Goal: Information Seeking & Learning: Learn about a topic

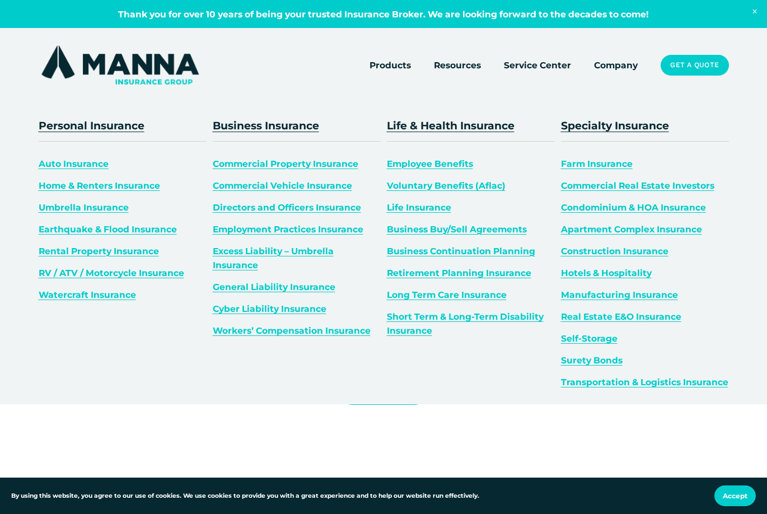
click at [273, 287] on link "General Liability Insurance" at bounding box center [274, 287] width 123 height 11
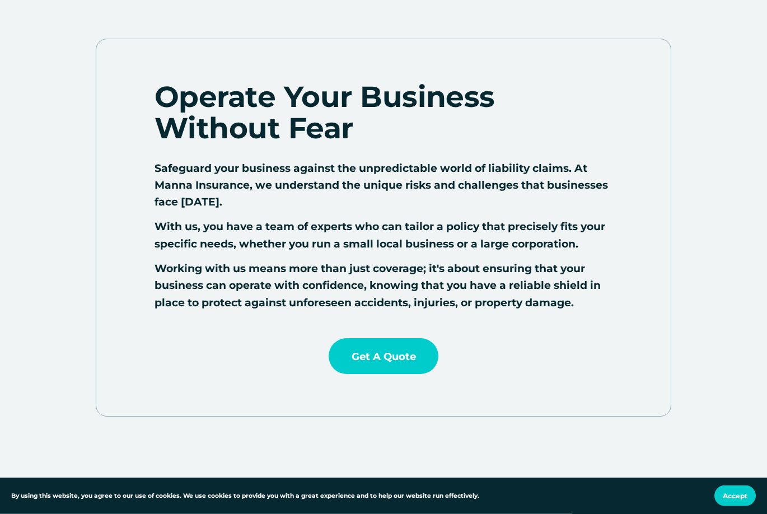
scroll to position [457, 0]
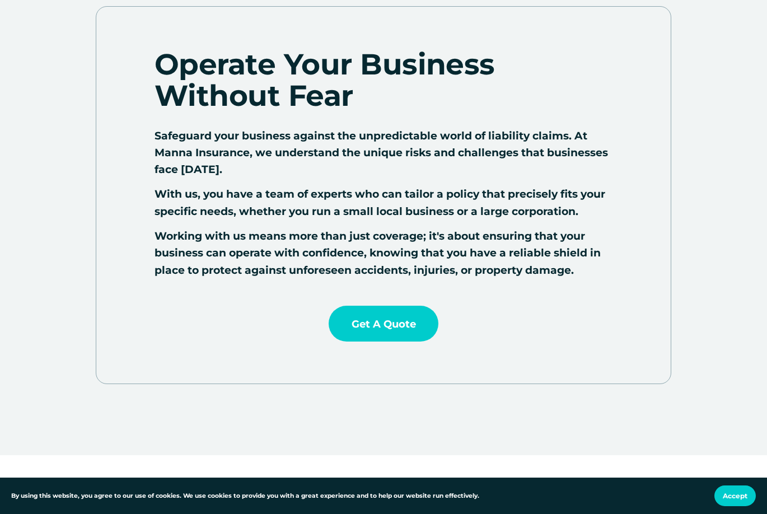
click at [733, 493] on span "Accept" at bounding box center [735, 496] width 25 height 8
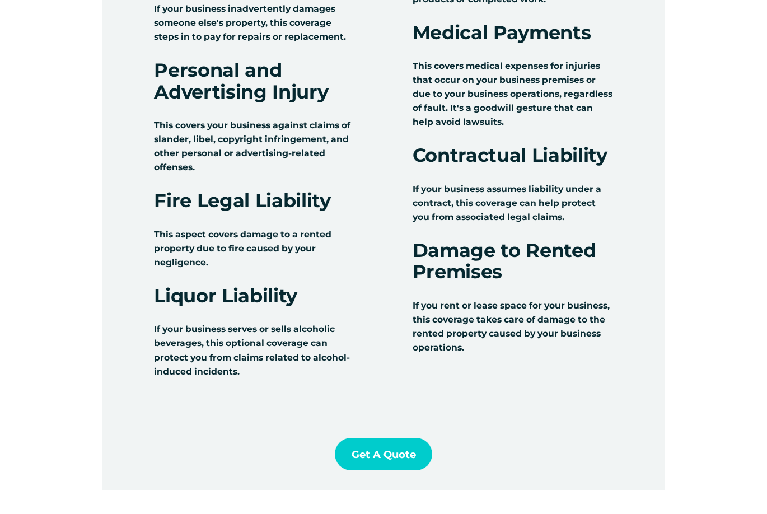
scroll to position [1314, 0]
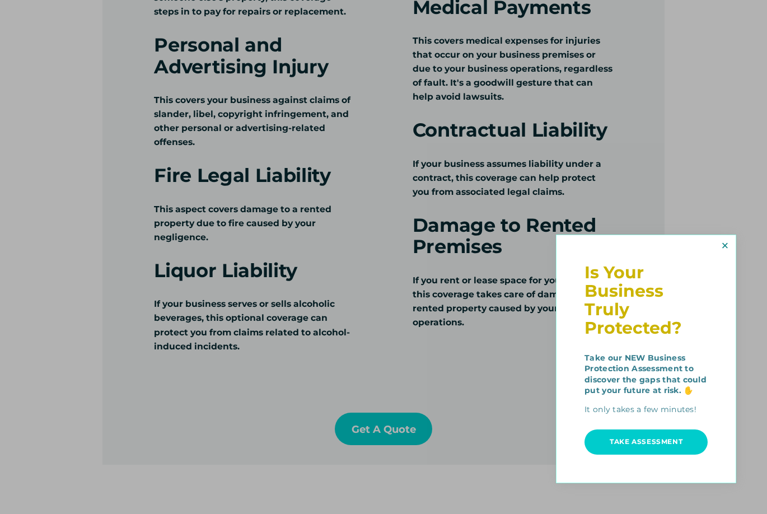
click at [725, 244] on link "Close" at bounding box center [725, 246] width 18 height 18
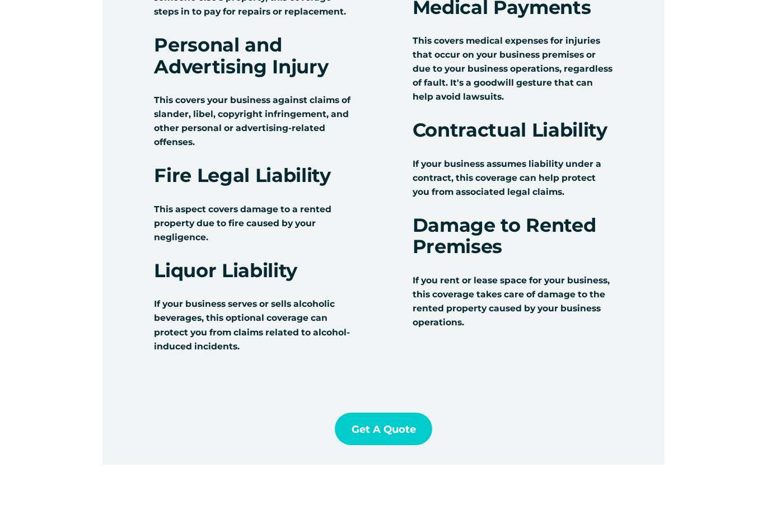
click at [123, 119] on div at bounding box center [383, 70] width 562 height 790
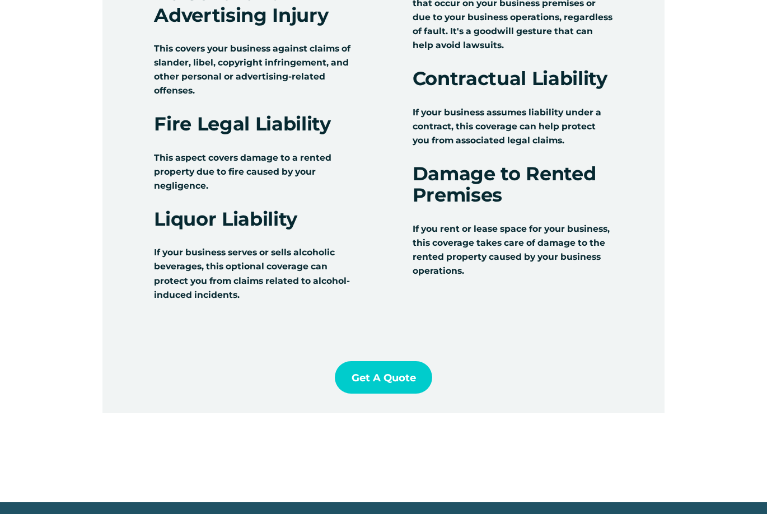
scroll to position [1371, 0]
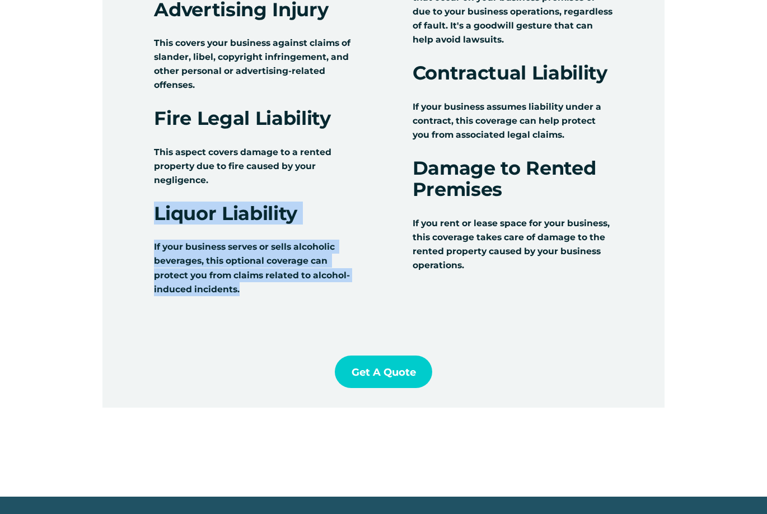
drag, startPoint x: 155, startPoint y: 212, endPoint x: 286, endPoint y: 299, distance: 157.7
click at [286, 299] on div "Bodily Injury This helps cover medical expenses and legal costs if someone is i…" at bounding box center [254, 45] width 201 height 545
click at [295, 293] on p "If your business serves or sells alcoholic beverages, this optional coverage ca…" at bounding box center [254, 268] width 201 height 56
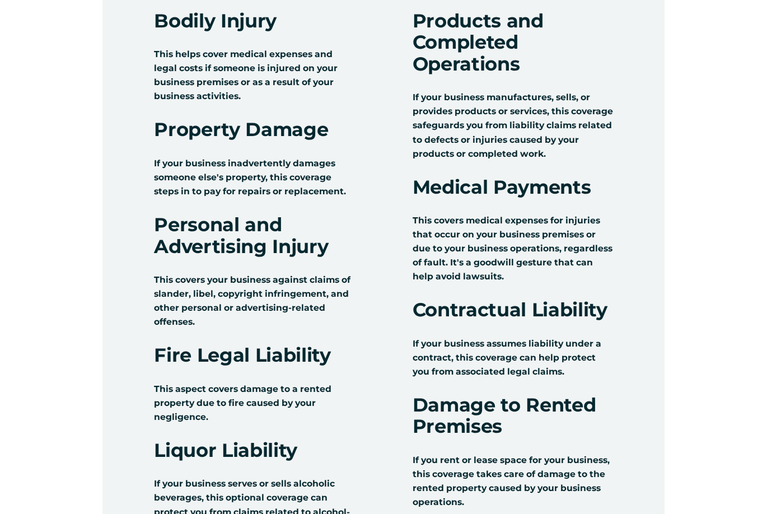
scroll to position [1143, 0]
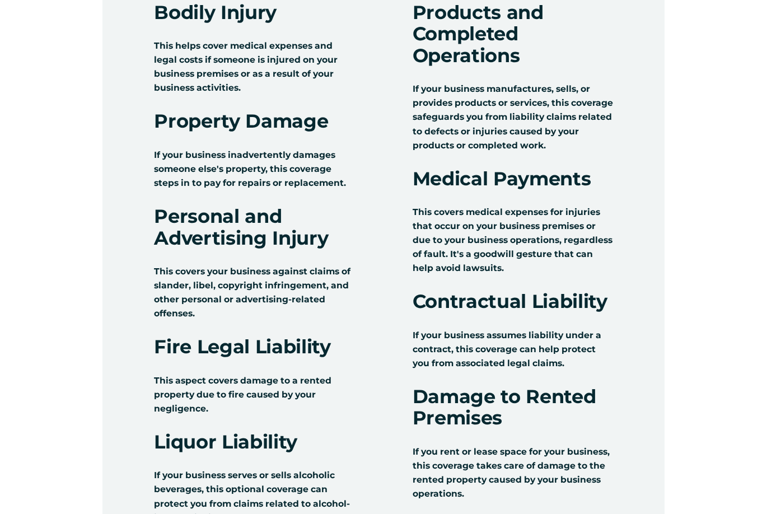
click at [136, 71] on div at bounding box center [383, 242] width 562 height 790
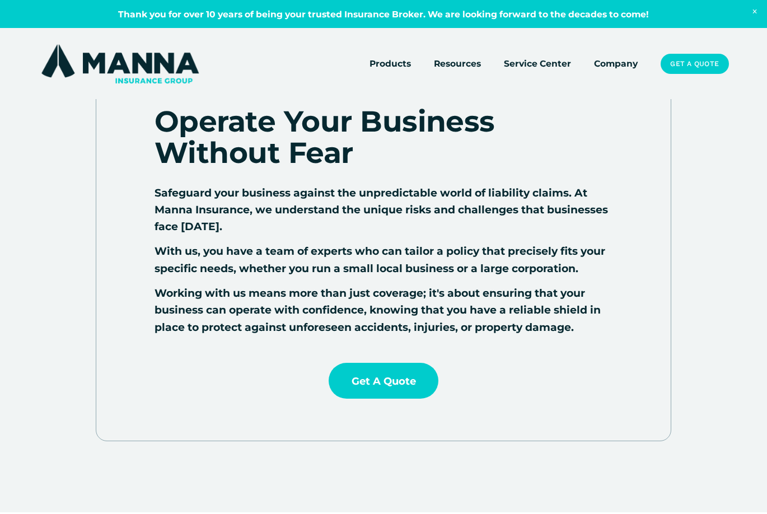
scroll to position [0, 0]
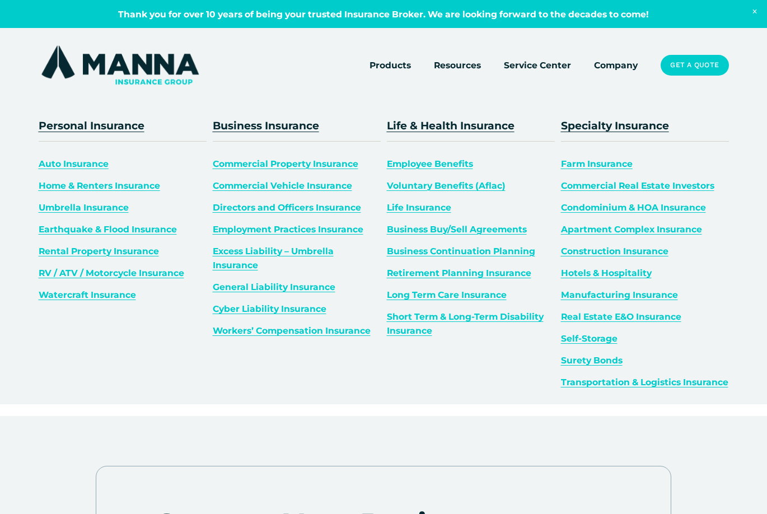
click at [60, 209] on link "Umbrella Insurance" at bounding box center [84, 207] width 90 height 11
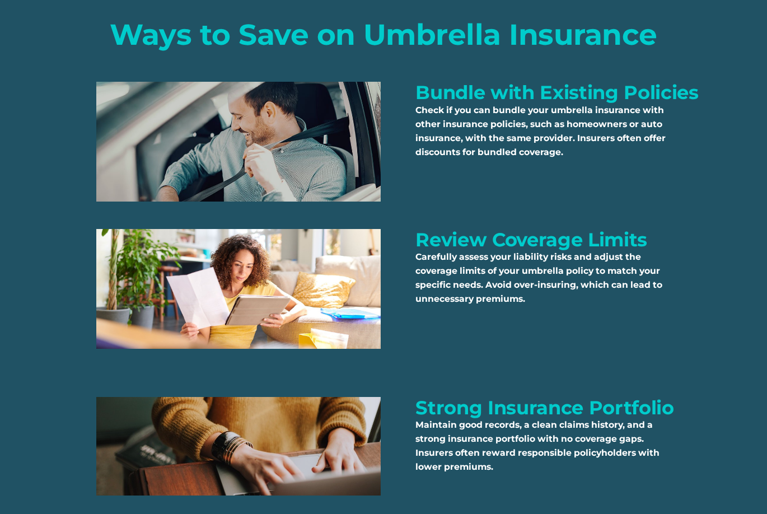
scroll to position [1942, 0]
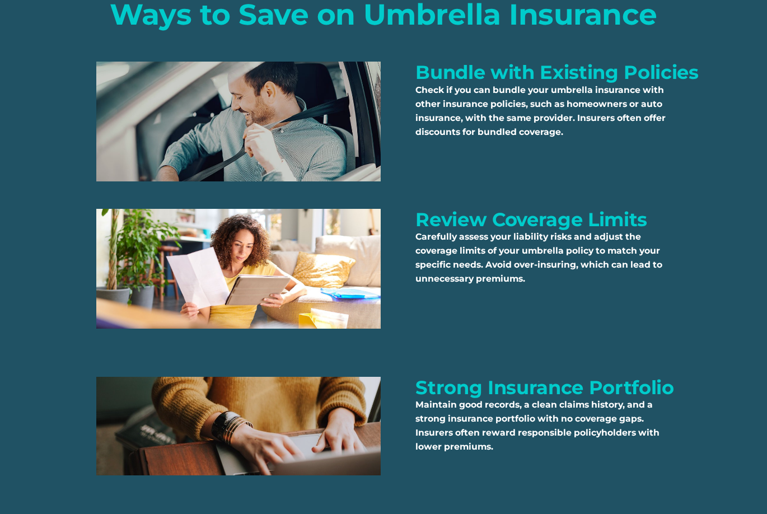
click at [398, 258] on div "Ways to Save on Umbrella Insurance Check if you can bundle your umbrella insura…" at bounding box center [383, 279] width 767 height 561
click at [401, 118] on div "Ways to Save on Umbrella Insurance Check if you can bundle your umbrella insura…" at bounding box center [383, 279] width 767 height 561
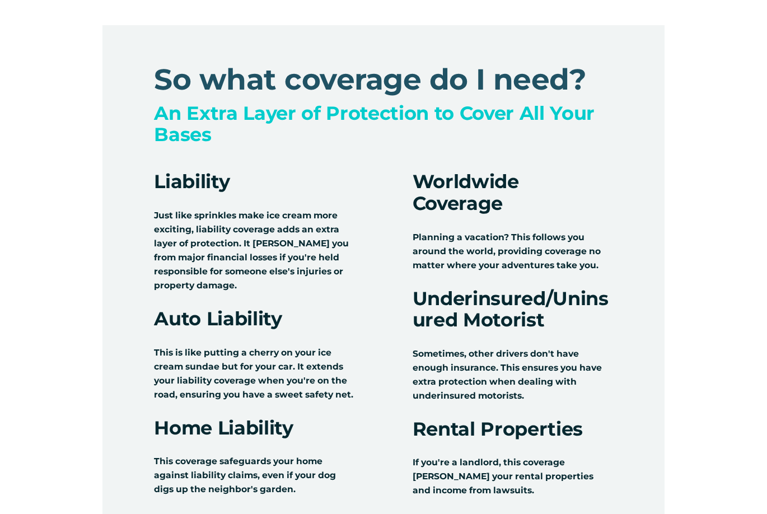
scroll to position [971, 0]
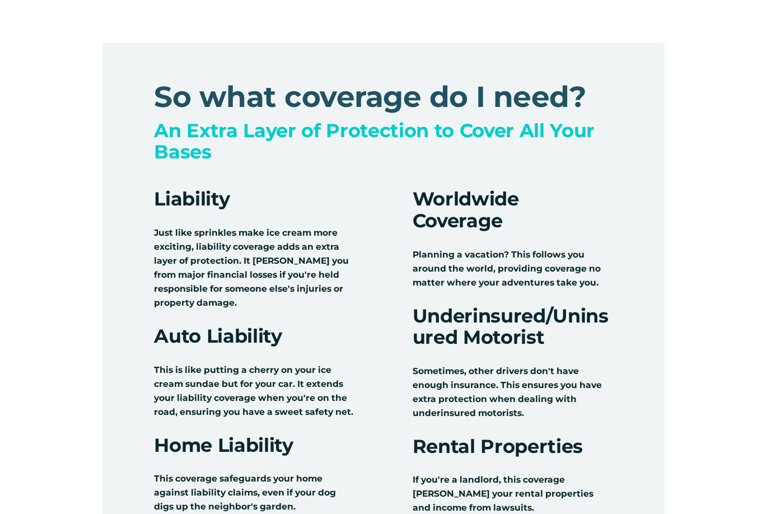
click at [374, 245] on div at bounding box center [383, 449] width 562 height 813
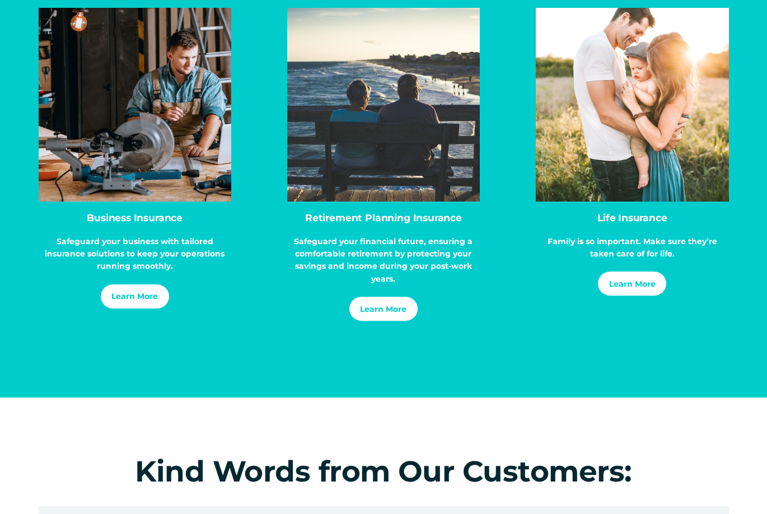
scroll to position [3256, 0]
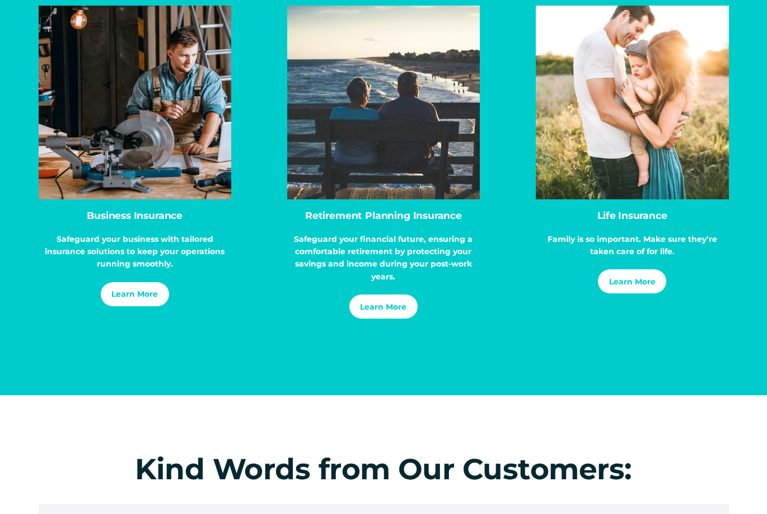
click at [388, 319] on link "Learn More" at bounding box center [383, 307] width 68 height 24
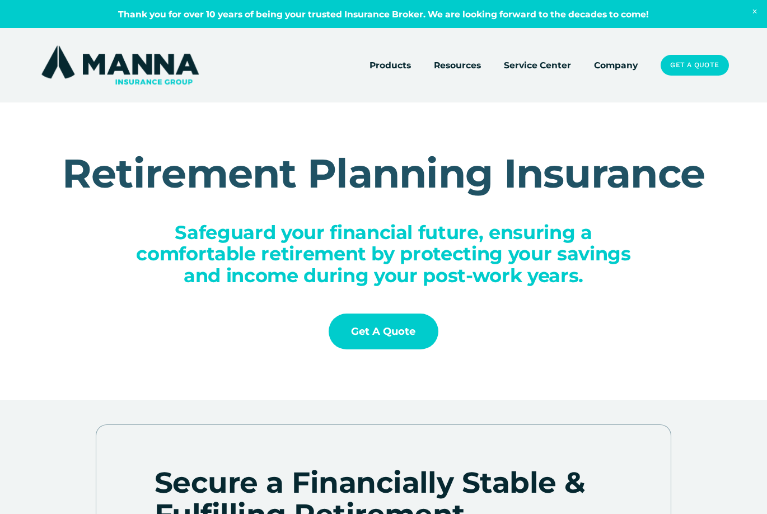
click at [421, 135] on div "Retirement Planning Insurance Safeguard your financial future, ensuring a comfo…" at bounding box center [383, 250] width 767 height 297
click at [225, 10] on link at bounding box center [383, 14] width 767 height 28
click at [262, 20] on link at bounding box center [383, 14] width 767 height 28
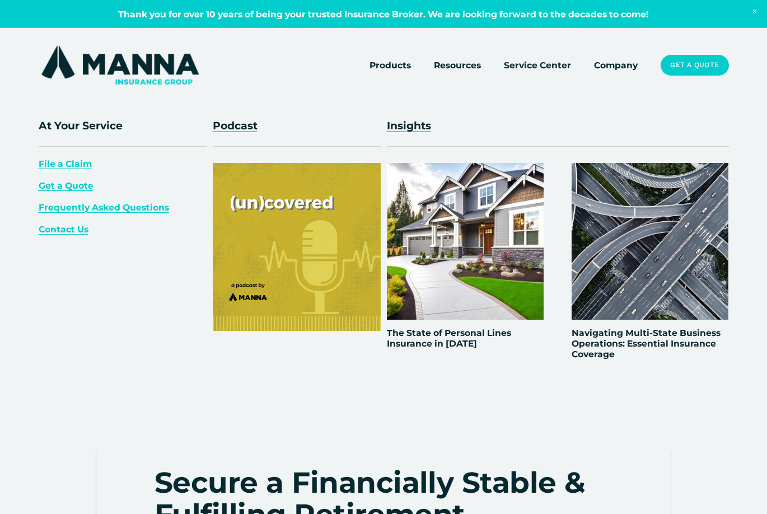
click at [297, 249] on div at bounding box center [297, 247] width 168 height 168
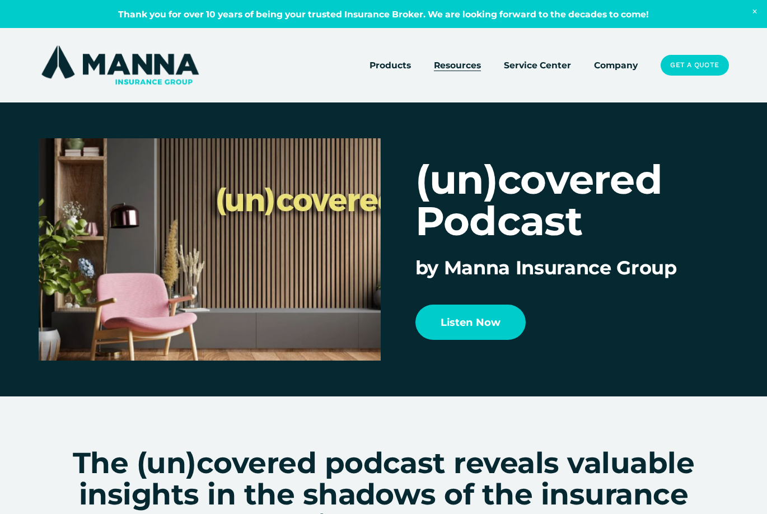
click at [550, 39] on div at bounding box center [383, 198] width 767 height 397
click at [540, 66] on link "Service Center" at bounding box center [537, 65] width 67 height 16
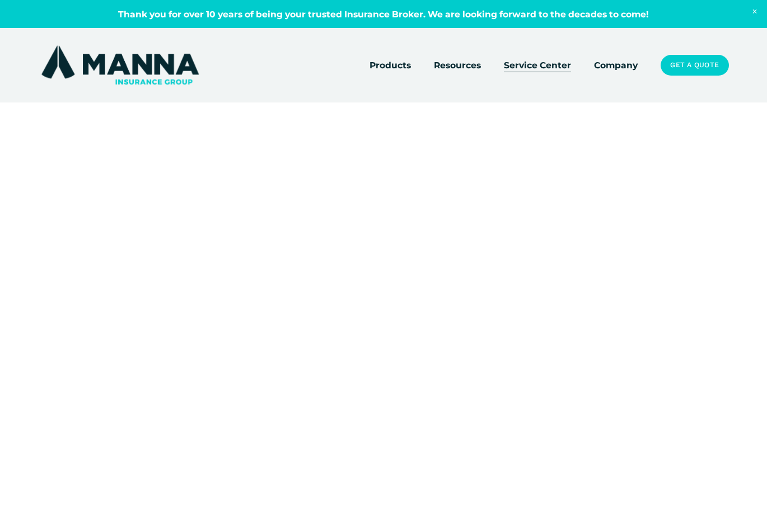
click at [620, 66] on link "Company" at bounding box center [616, 65] width 44 height 16
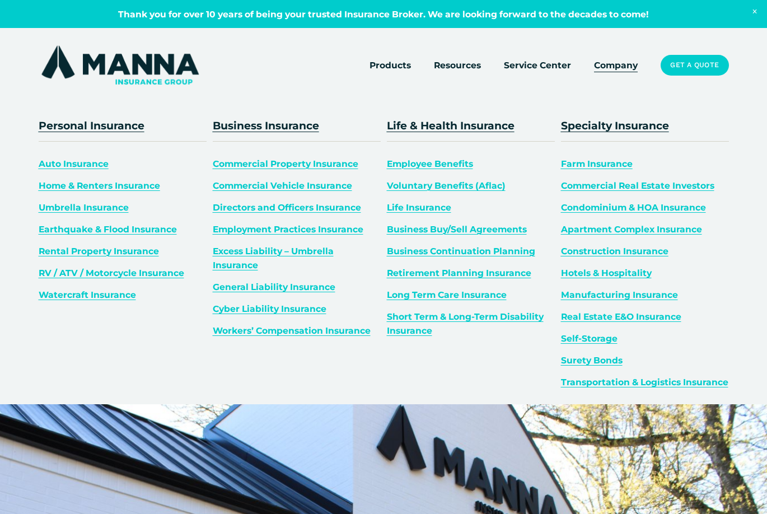
click at [585, 339] on link "Self-Storage" at bounding box center [589, 338] width 57 height 11
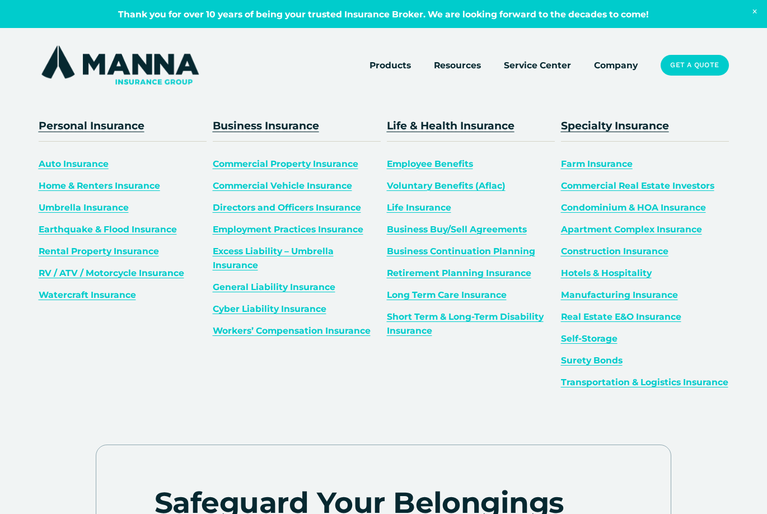
click at [572, 358] on link "Surety Bonds" at bounding box center [592, 360] width 62 height 11
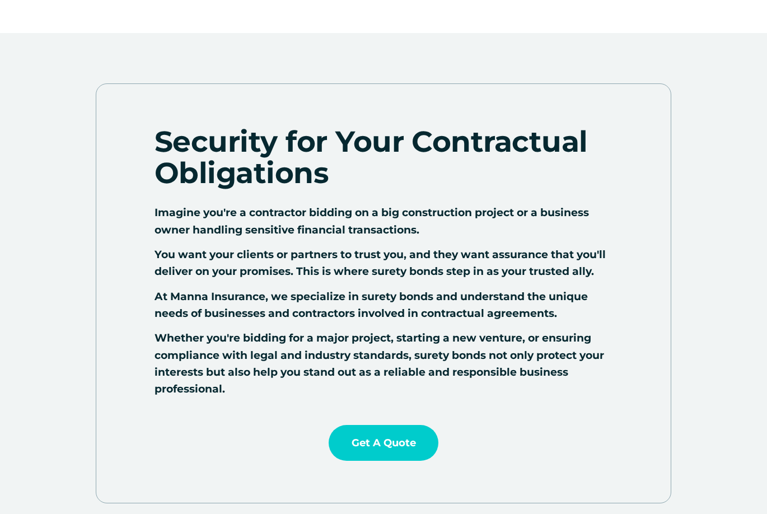
scroll to position [343, 0]
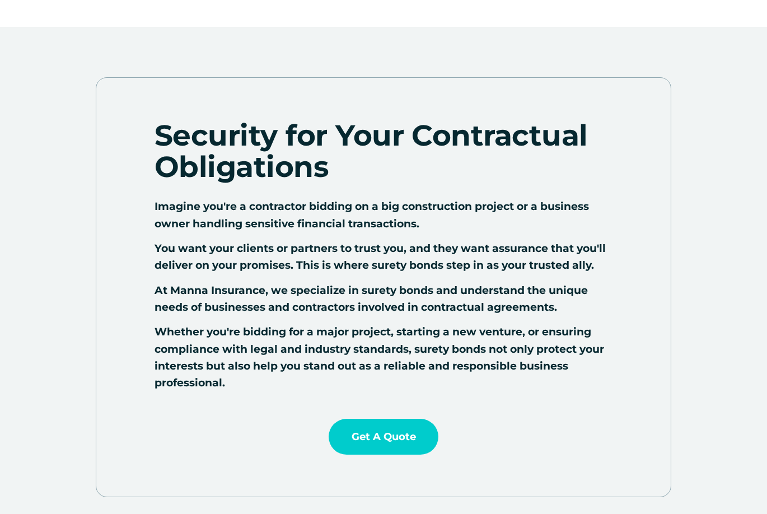
click at [120, 137] on div at bounding box center [384, 287] width 576 height 420
